Goal: Information Seeking & Learning: Learn about a topic

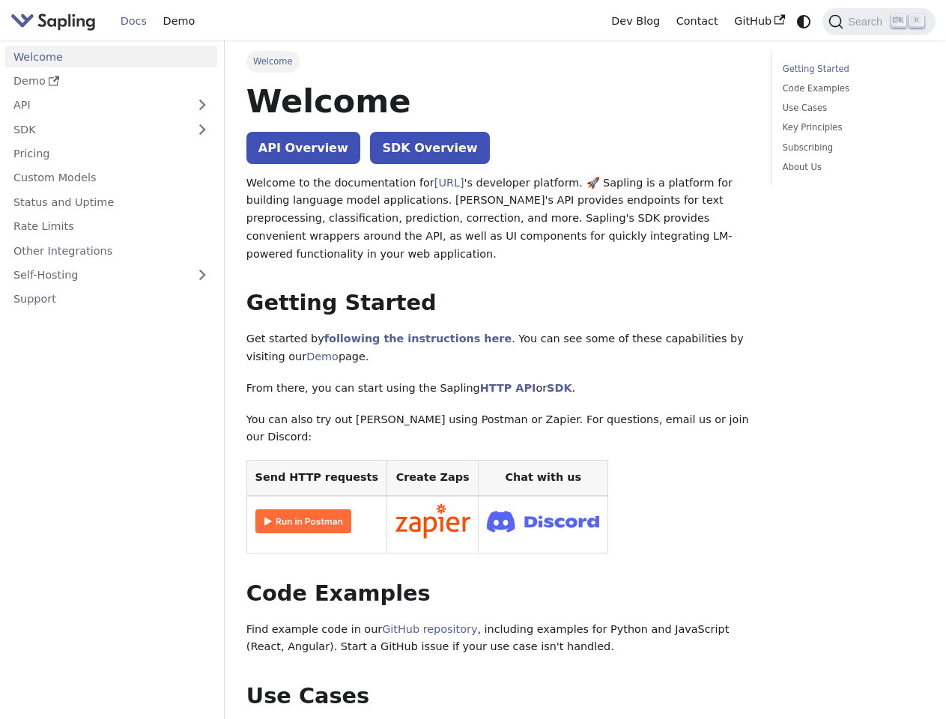
click at [803, 21] on icon "Switch between dark and light mode (currently system mode)" at bounding box center [803, 21] width 13 height 13
click at [878, 22] on span "Search" at bounding box center [867, 22] width 48 height 12
click at [201, 105] on button "Expand sidebar category 'API'" at bounding box center [202, 105] width 30 height 22
click at [201, 129] on ul "Welcome Demo API API Access Pre and Postprocessing Edits (Grammar) Autocomplete…" at bounding box center [111, 179] width 212 height 267
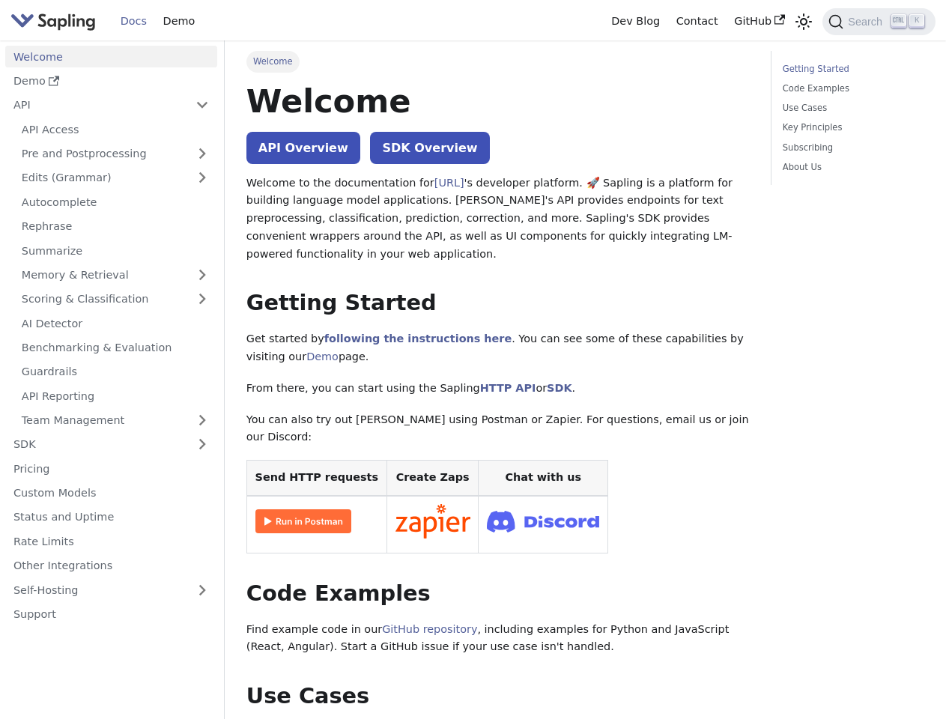
click at [111, 275] on link "Memory & Retrieval" at bounding box center [115, 275] width 204 height 22
